Goal: Information Seeking & Learning: Learn about a topic

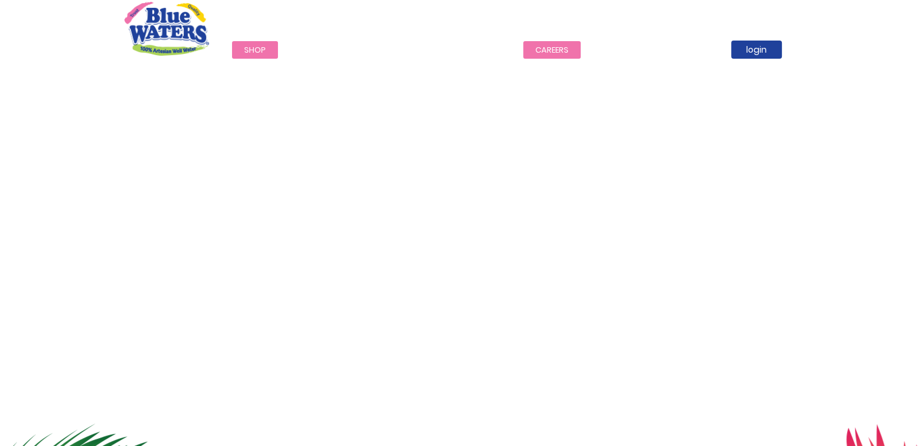
click at [543, 44] on link "careers" at bounding box center [552, 50] width 57 height 18
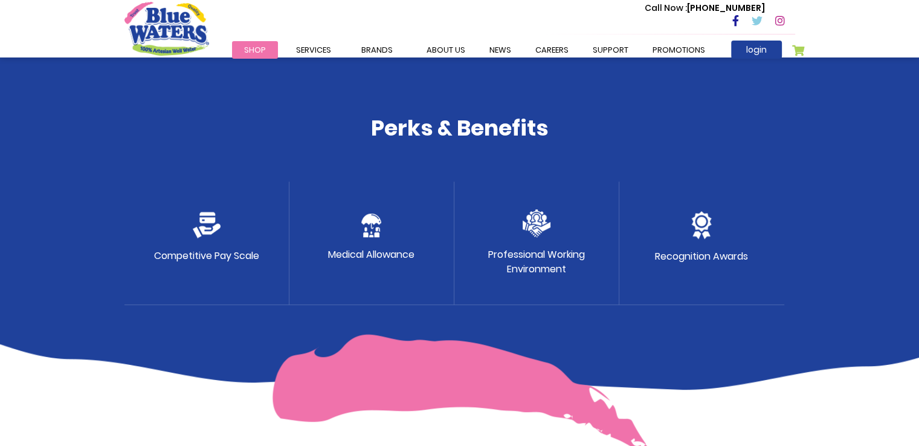
scroll to position [201, 0]
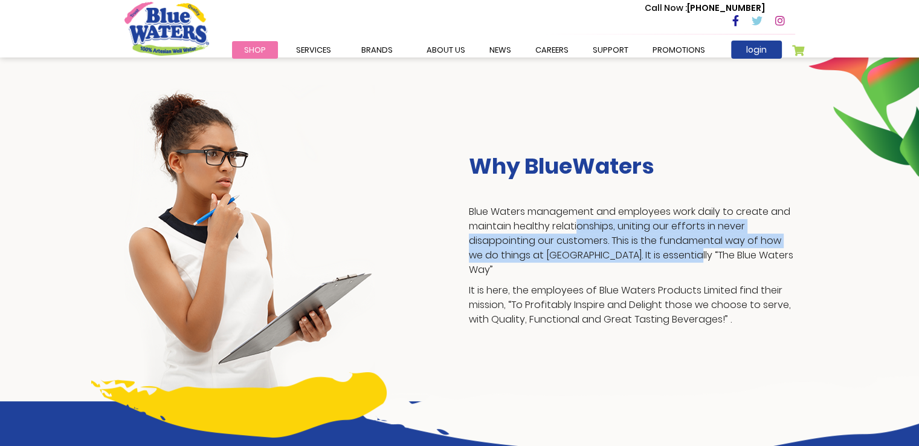
drag, startPoint x: 502, startPoint y: 236, endPoint x: 612, endPoint y: 268, distance: 115.0
click at [612, 268] on p "Blue Waters management and employees work daily to create and maintain healthy …" at bounding box center [632, 240] width 326 height 73
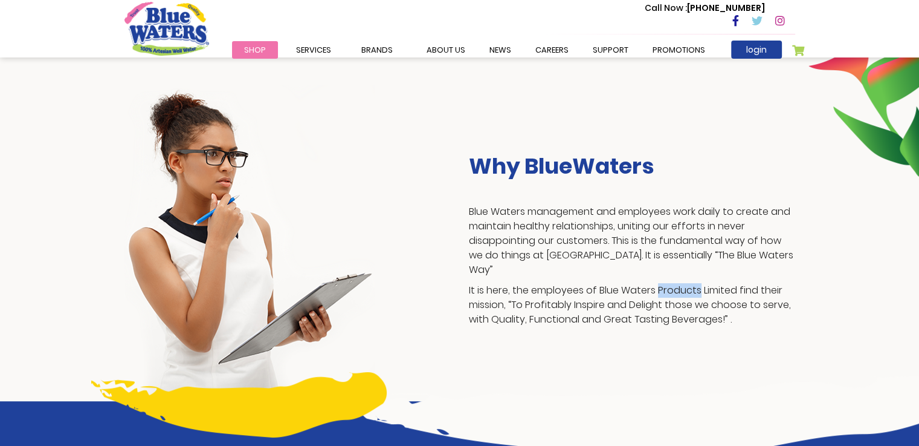
drag, startPoint x: 611, startPoint y: 285, endPoint x: 579, endPoint y: 275, distance: 33.6
click at [579, 275] on div "Why BlueWaters Blue Waters management and employees work daily to create and ma…" at bounding box center [632, 242] width 345 height 179
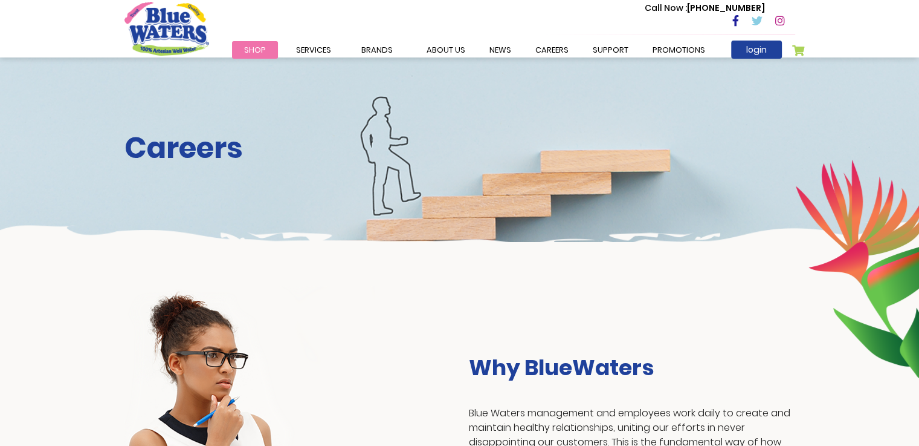
drag, startPoint x: 210, startPoint y: 153, endPoint x: 219, endPoint y: 152, distance: 9.7
click at [209, 153] on h2 "Careers" at bounding box center [460, 148] width 671 height 35
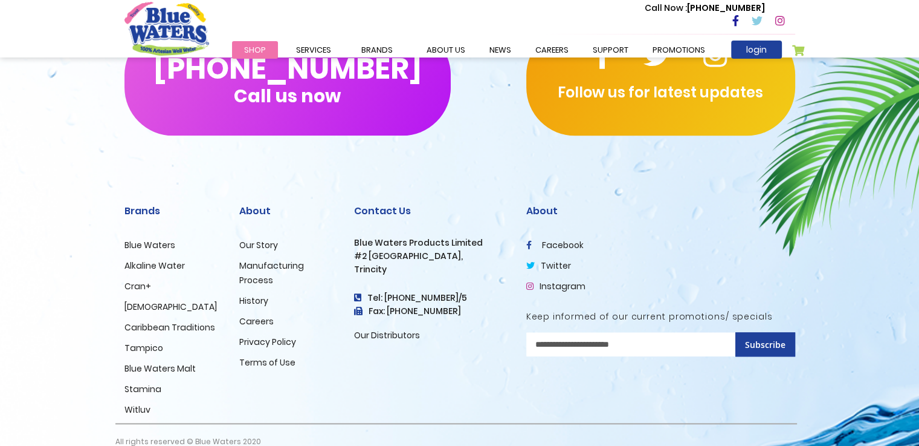
scroll to position [1228, 0]
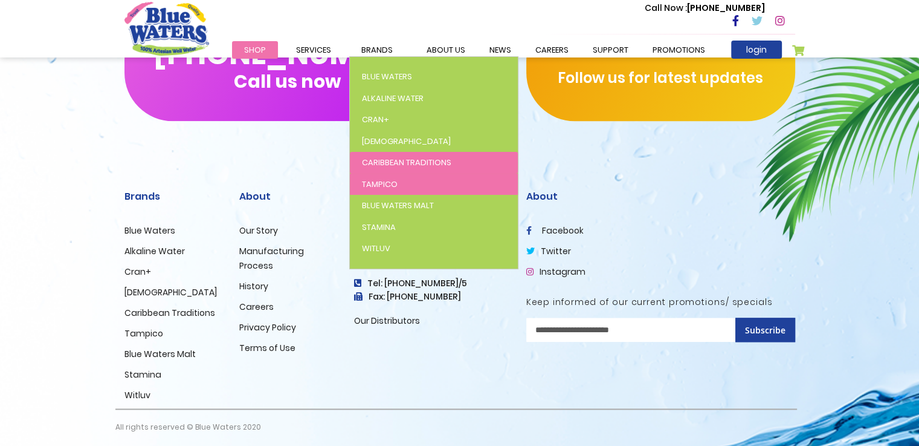
scroll to position [1228, 0]
